Goal: Task Accomplishment & Management: Manage account settings

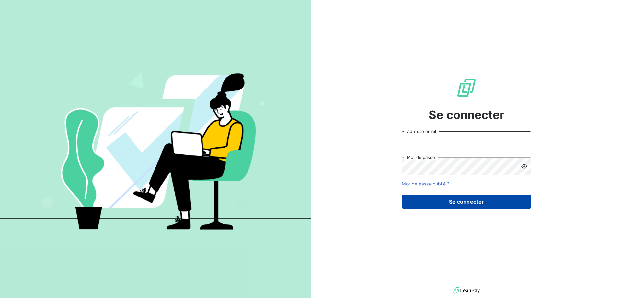
type input "[PERSON_NAME][EMAIL_ADDRESS][PERSON_NAME][DOMAIN_NAME]"
click at [459, 205] on button "Se connecter" at bounding box center [467, 202] width 130 height 14
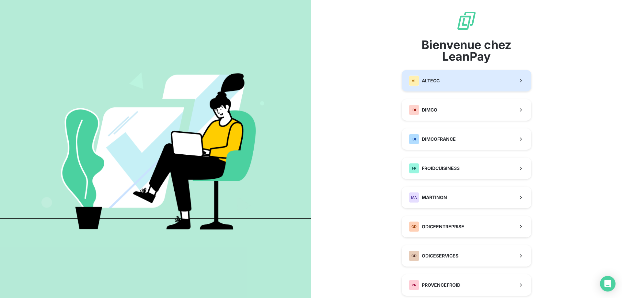
click at [455, 73] on button "AL ALTECC" at bounding box center [467, 80] width 130 height 21
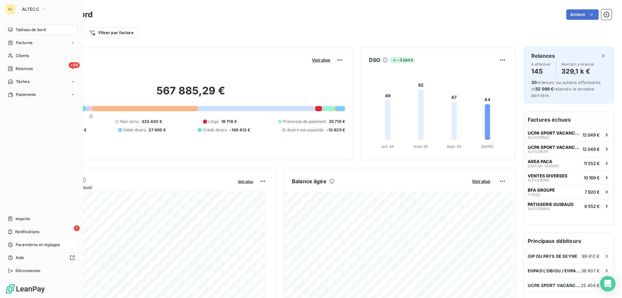
click at [35, 243] on span "Paramètres et réglages" at bounding box center [38, 245] width 44 height 6
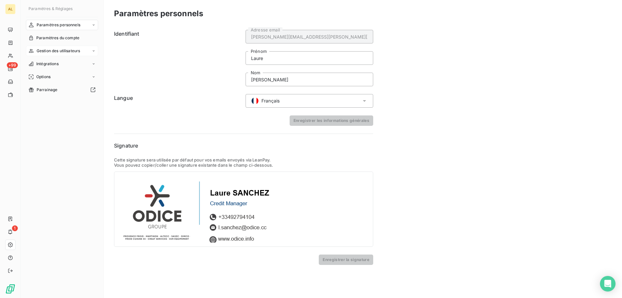
click at [47, 49] on span "Gestion des utilisateurs" at bounding box center [59, 51] width 44 height 6
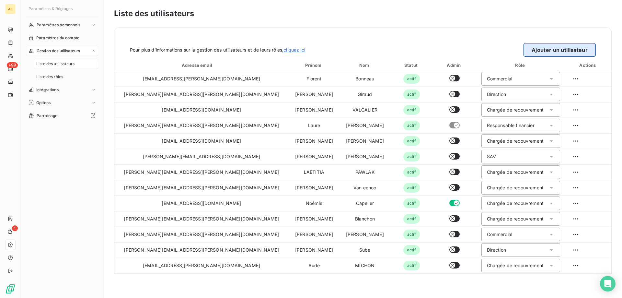
click at [547, 49] on button "Ajouter un utilisateur" at bounding box center [559, 50] width 72 height 14
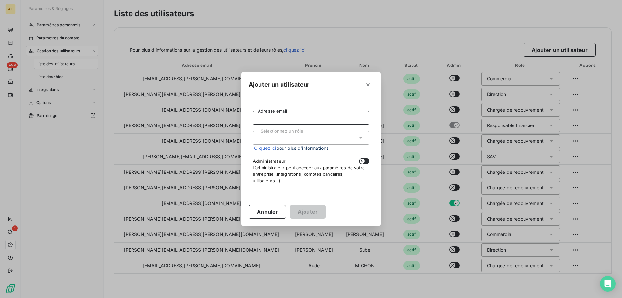
click at [320, 119] on input "Adresse email" at bounding box center [311, 118] width 117 height 14
type input "[PERSON_NAME][EMAIL_ADDRESS][PERSON_NAME][DOMAIN_NAME]"
click at [314, 139] on div "Sélectionnez un rôle" at bounding box center [311, 138] width 117 height 14
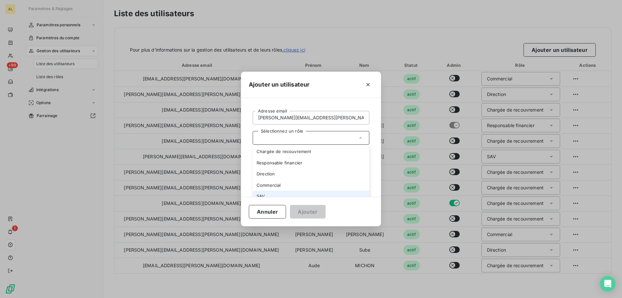
click at [270, 192] on li "SAV" at bounding box center [311, 195] width 117 height 11
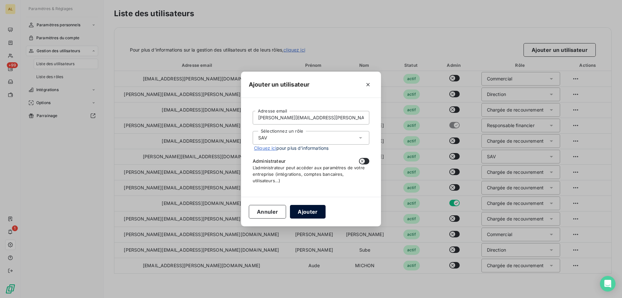
click at [304, 213] on button "Ajouter" at bounding box center [307, 212] width 35 height 14
